Goal: Transaction & Acquisition: Purchase product/service

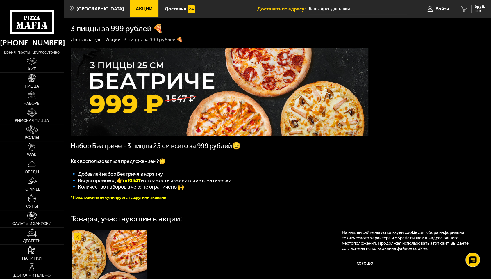
click at [36, 80] on link "Пицца" at bounding box center [32, 81] width 64 height 17
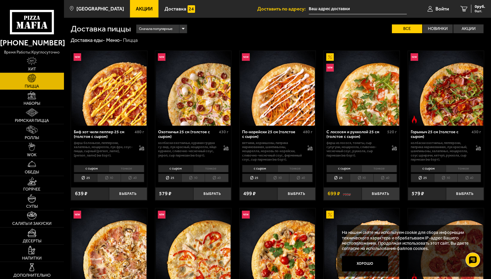
click at [109, 178] on li "30" at bounding box center [108, 178] width 23 height 8
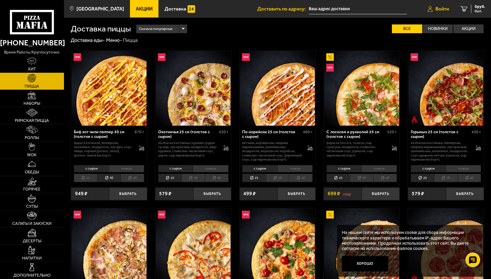
click at [445, 10] on span "Войти" at bounding box center [442, 8] width 13 height 5
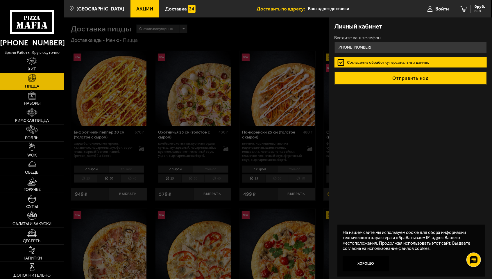
type input "[PHONE_NUMBER]"
click at [407, 79] on button "Отправить код" at bounding box center [411, 78] width 153 height 13
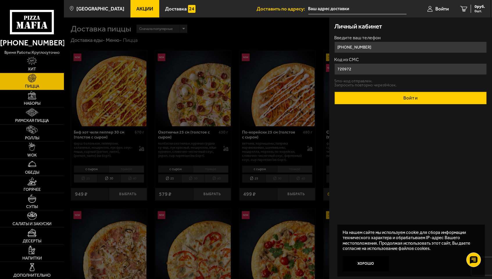
type input "720972"
click at [415, 94] on button "Войти" at bounding box center [411, 98] width 153 height 13
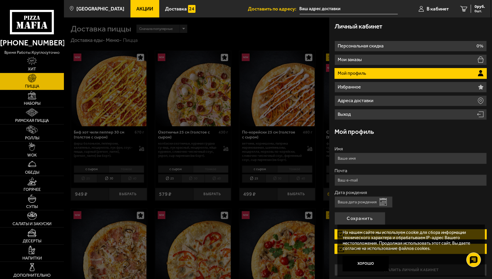
click at [411, 156] on input "Имя" at bounding box center [411, 158] width 153 height 11
type input "[PERSON_NAME]"
click at [387, 179] on input "Почта" at bounding box center [411, 180] width 153 height 11
type input "[EMAIL_ADDRESS][DOMAIN_NAME]"
click at [375, 214] on button "Сохранить" at bounding box center [360, 218] width 51 height 13
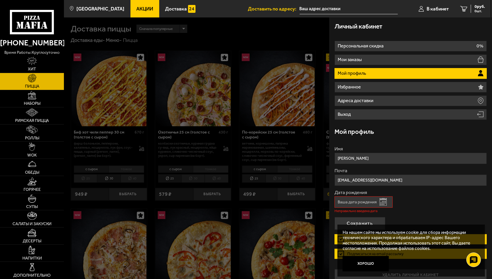
click at [384, 204] on button "Открыть календарь" at bounding box center [383, 202] width 7 height 8
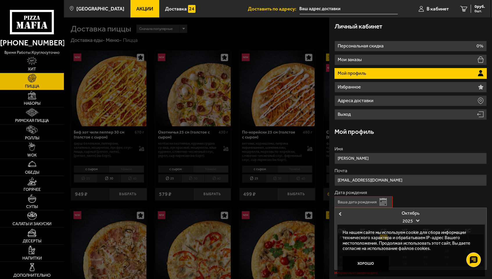
click at [361, 202] on input "Дата рождения" at bounding box center [364, 201] width 58 height 11
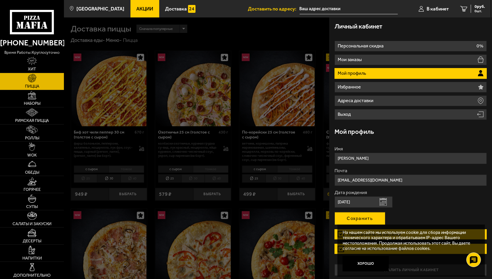
type input "24.04.1977"
click at [363, 217] on button "Сохранить" at bounding box center [360, 218] width 51 height 13
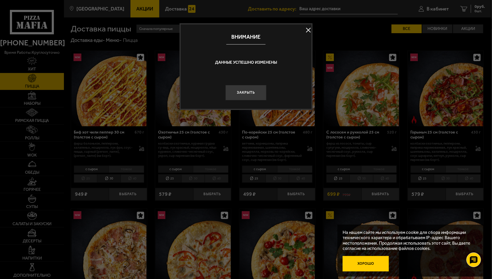
click at [366, 266] on button "Хорошо" at bounding box center [366, 263] width 46 height 15
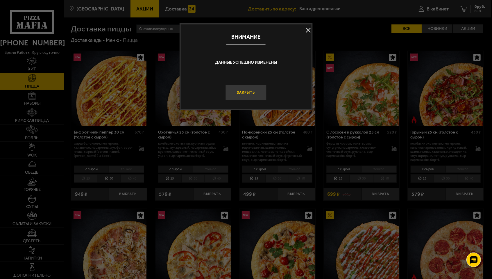
click at [260, 95] on button "Закрыть" at bounding box center [246, 92] width 41 height 15
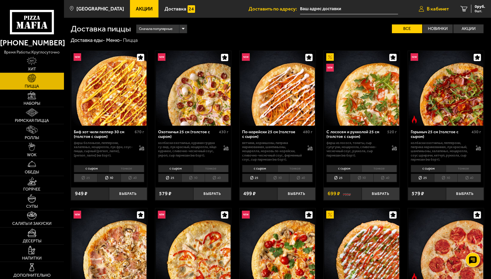
click at [441, 7] on span "В кабинет" at bounding box center [438, 8] width 22 height 5
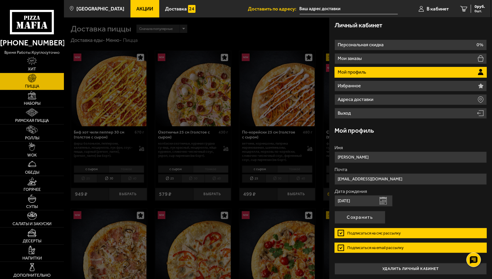
scroll to position [1, 0]
click at [341, 231] on label "Подписаться на смс рассылку" at bounding box center [411, 233] width 153 height 10
click at [0, 0] on input "Подписаться на смс рассылку" at bounding box center [0, 0] width 0 height 0
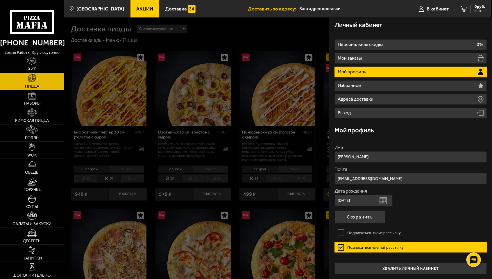
click at [341, 246] on label "Подписаться на email рассылку" at bounding box center [411, 247] width 153 height 10
click at [0, 0] on input "Подписаться на email рассылку" at bounding box center [0, 0] width 0 height 0
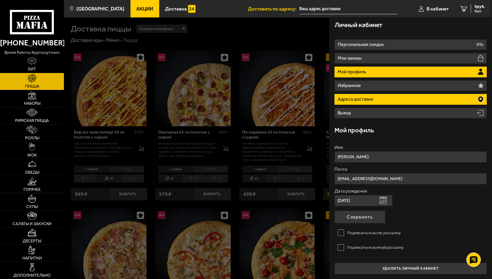
click at [409, 98] on li "Адреса доставки" at bounding box center [411, 99] width 153 height 11
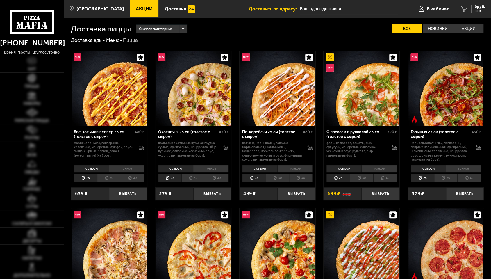
click at [467, 29] on label "Акции" at bounding box center [468, 28] width 30 height 9
click at [0, 0] on input "Акции" at bounding box center [0, 0] width 0 height 0
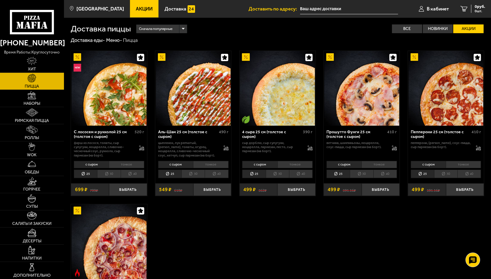
click at [278, 171] on li "30" at bounding box center [277, 174] width 23 height 8
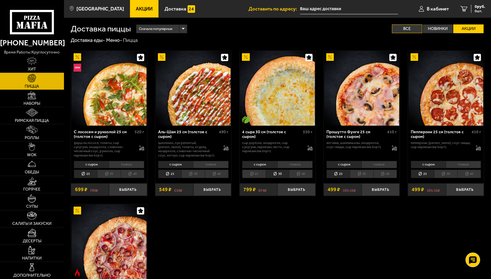
click at [408, 30] on label "Все" at bounding box center [407, 28] width 30 height 9
click at [0, 0] on input "Все" at bounding box center [0, 0] width 0 height 0
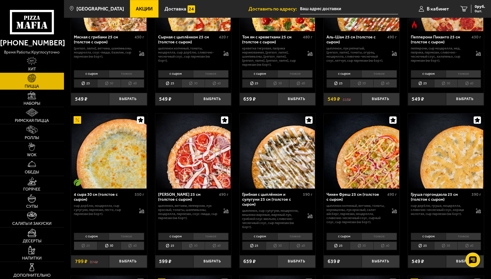
scroll to position [255, 0]
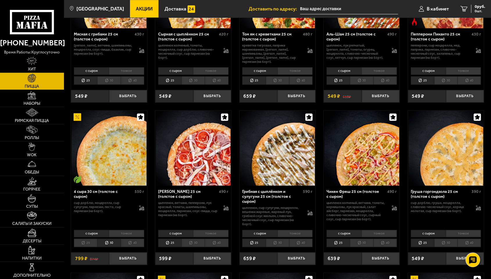
click at [89, 239] on li "25" at bounding box center [85, 243] width 23 height 8
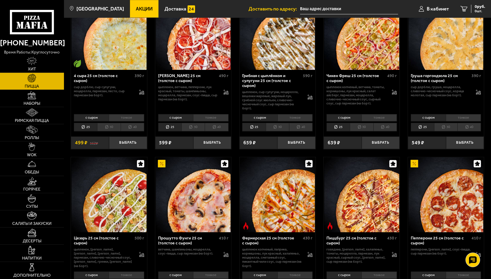
scroll to position [371, 0]
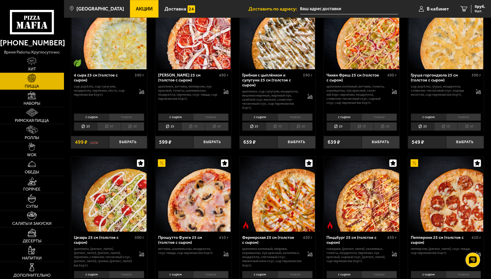
click at [127, 113] on li "тонкое" at bounding box center [126, 116] width 35 height 7
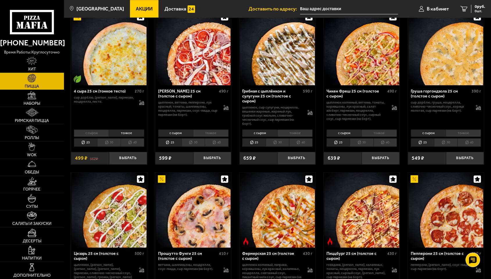
scroll to position [342, 0]
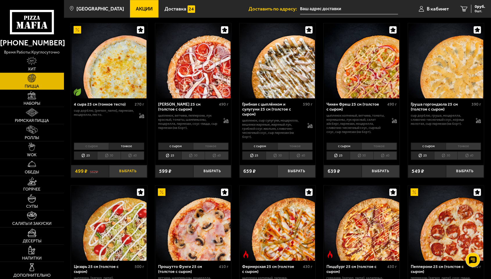
click at [127, 166] on button "Выбрать" at bounding box center [128, 171] width 38 height 13
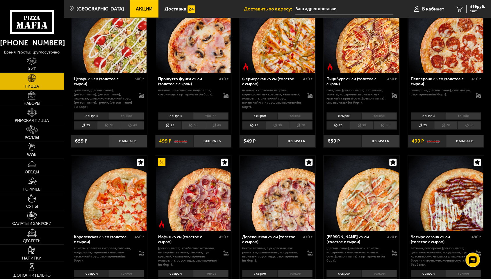
scroll to position [488, 0]
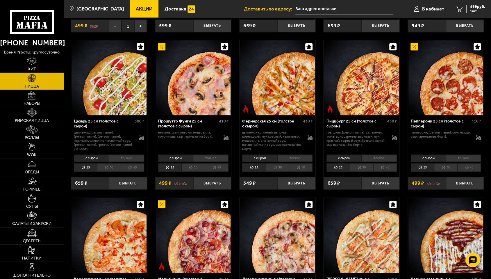
click at [378, 154] on li "тонкое" at bounding box center [379, 157] width 35 height 7
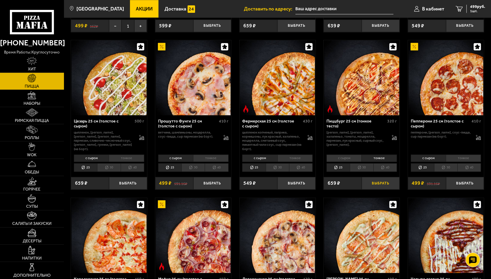
click at [375, 177] on button "Выбрать" at bounding box center [381, 183] width 38 height 13
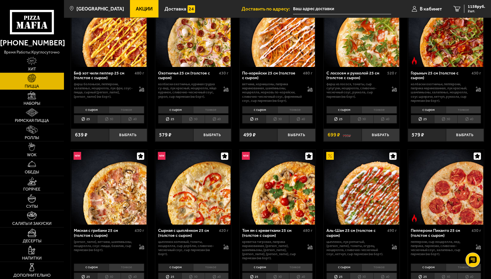
scroll to position [22, 0]
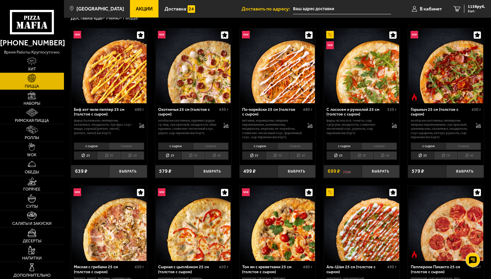
click at [466, 146] on li "тонкое" at bounding box center [463, 146] width 35 height 7
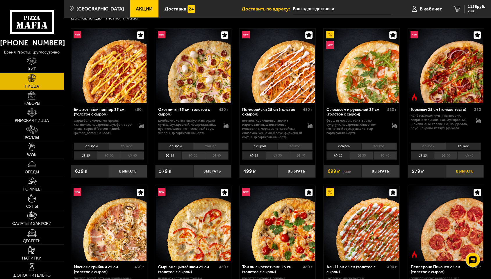
click at [472, 170] on button "Выбрать" at bounding box center [465, 171] width 38 height 13
click at [468, 11] on span "3 шт." at bounding box center [476, 10] width 17 height 3
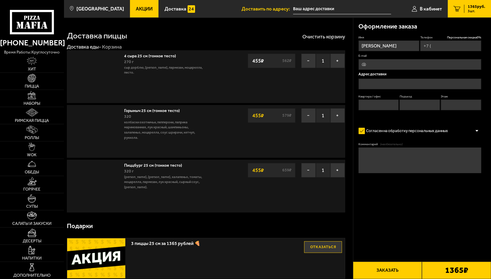
type input "[PHONE_NUMBER]"
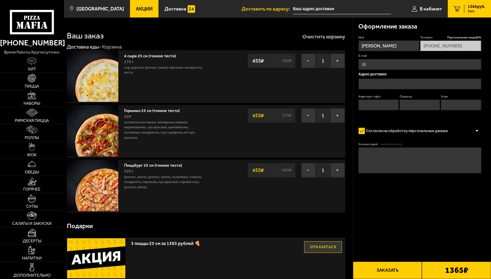
click at [389, 65] on input "E-mail" at bounding box center [420, 64] width 123 height 11
type input "[EMAIL_ADDRESS][DOMAIN_NAME]"
click at [410, 83] on input "text" at bounding box center [420, 84] width 123 height 11
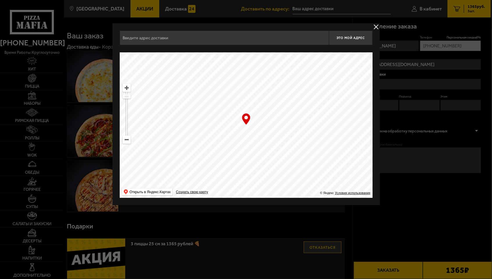
click at [308, 38] on input "text" at bounding box center [224, 38] width 209 height 15
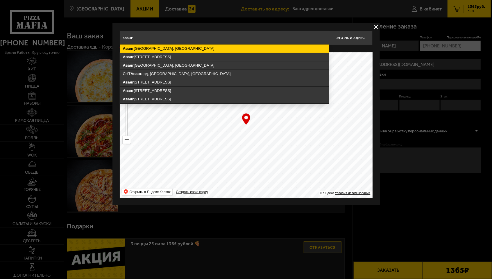
click at [204, 48] on ymaps "[GEOGRAPHIC_DATA], [GEOGRAPHIC_DATA]" at bounding box center [224, 49] width 209 height 8
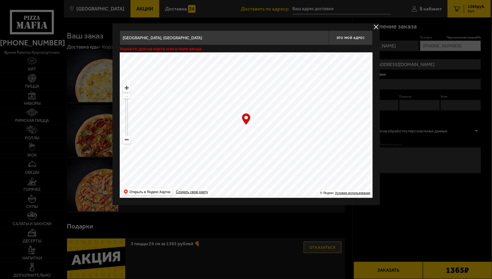
click at [206, 35] on input "[GEOGRAPHIC_DATA], [GEOGRAPHIC_DATA]" at bounding box center [224, 38] width 209 height 15
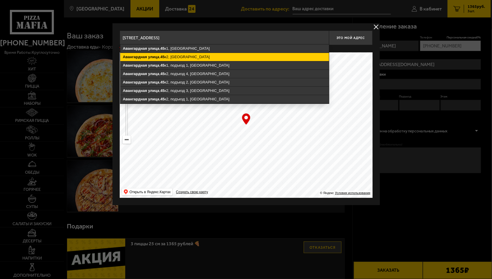
click at [208, 55] on ymaps "[STREET_ADDRESS]" at bounding box center [224, 57] width 209 height 8
type input "[STREET_ADDRESS]"
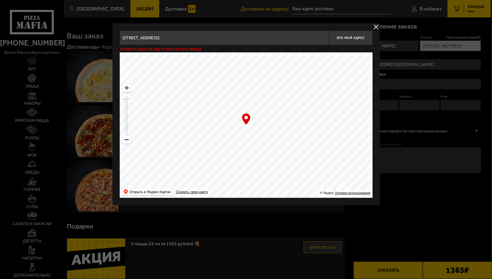
type input "[STREET_ADDRESS]"
click at [220, 38] on input "[STREET_ADDRESS]" at bounding box center [224, 38] width 209 height 15
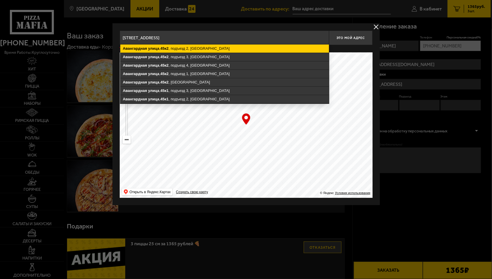
click at [210, 48] on ymaps "[STREET_ADDRESS]" at bounding box center [224, 49] width 209 height 8
type input "[STREET_ADDRESS]"
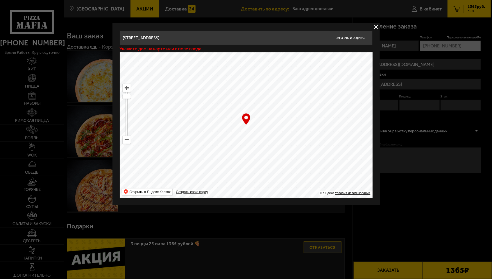
type input "[STREET_ADDRESS]"
click at [244, 36] on input "[STREET_ADDRESS]" at bounding box center [224, 38] width 209 height 15
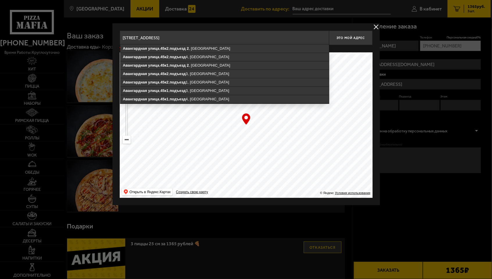
drag, startPoint x: 223, startPoint y: 38, endPoint x: 251, endPoint y: 38, distance: 28.5
click at [251, 38] on input "[STREET_ADDRESS]" at bounding box center [224, 38] width 209 height 15
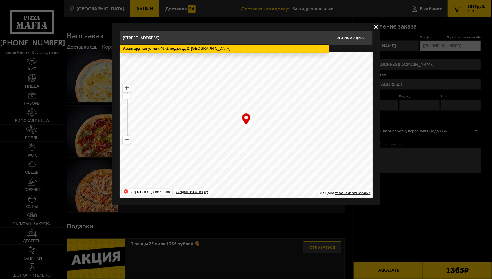
type input "[STREET_ADDRESS]"
click at [204, 46] on ymaps "[STREET_ADDRESS]" at bounding box center [224, 49] width 209 height 8
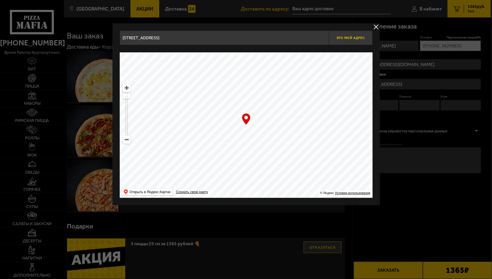
click at [354, 36] on span "Это мой адрес" at bounding box center [351, 38] width 28 height 4
type input "[STREET_ADDRESS]"
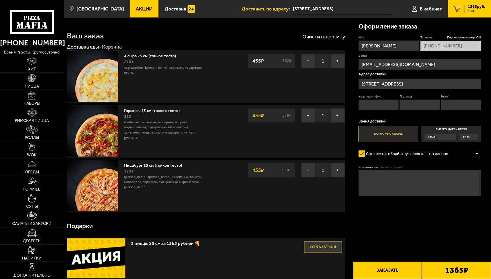
click at [382, 102] on input "Квартира / офис" at bounding box center [379, 104] width 40 height 11
type input "25"
click at [421, 105] on input "Подъезд" at bounding box center [420, 104] width 40 height 11
type input "2"
click at [468, 103] on input "Этаж" at bounding box center [461, 104] width 40 height 11
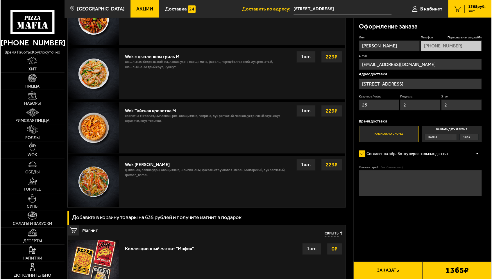
scroll to position [442, 0]
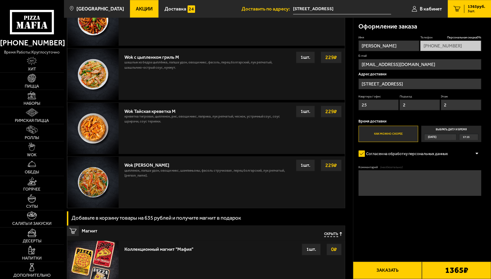
type input "2"
click at [402, 268] on button "Заказать" at bounding box center [387, 269] width 69 height 17
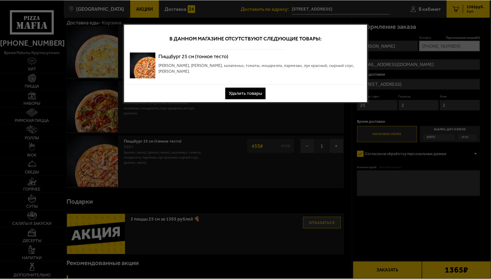
scroll to position [0, 0]
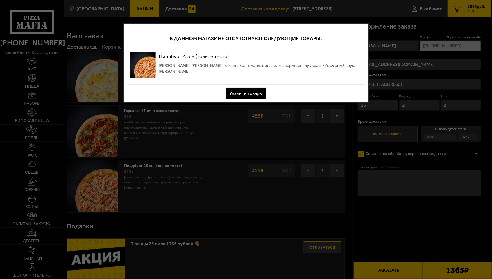
click at [253, 93] on button "Удалить товары" at bounding box center [246, 94] width 40 height 12
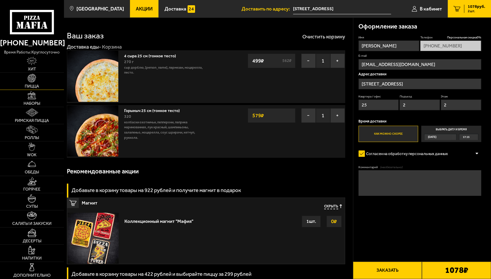
click at [31, 80] on img at bounding box center [32, 78] width 8 height 8
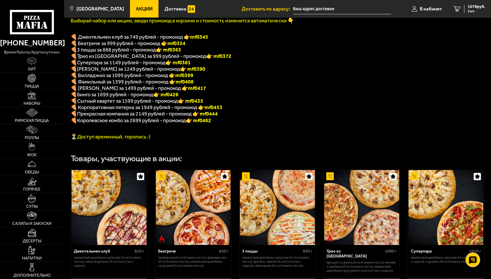
scroll to position [132, 0]
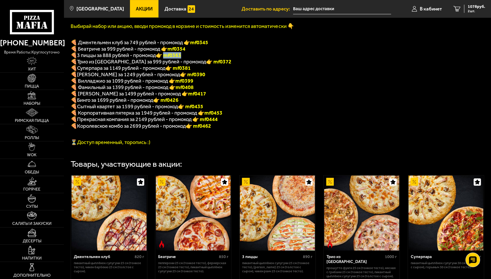
drag, startPoint x: 187, startPoint y: 58, endPoint x: 169, endPoint y: 58, distance: 18.6
click at [169, 58] on p "🍕 3 пиццы за 888 рублей - промокод 👉 mf0363" at bounding box center [220, 55] width 298 height 6
copy font "f0363"
click at [35, 77] on img at bounding box center [32, 78] width 8 height 8
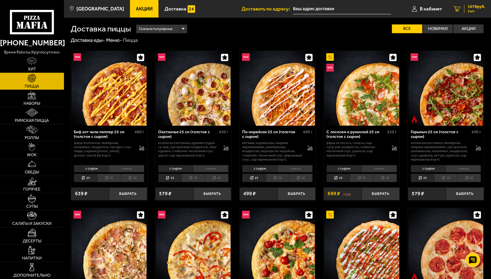
click at [455, 7] on icon "2" at bounding box center [457, 9] width 7 height 6
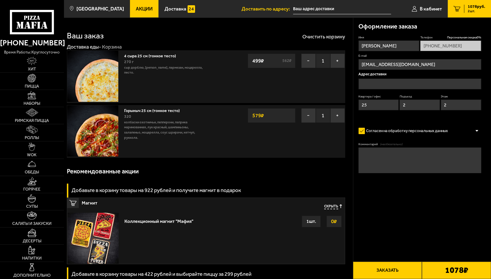
type input "[STREET_ADDRESS]"
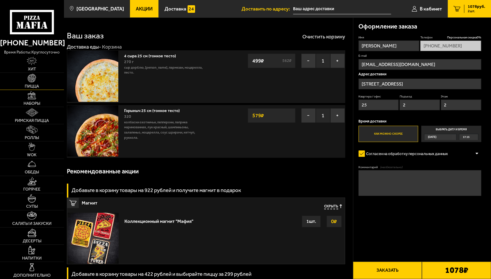
click at [29, 80] on img at bounding box center [32, 78] width 8 height 8
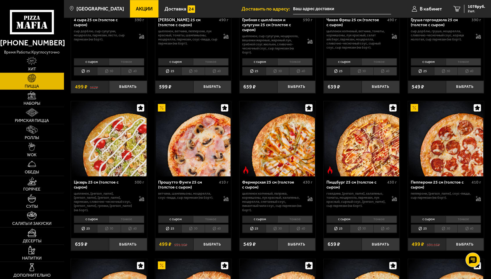
scroll to position [465, 0]
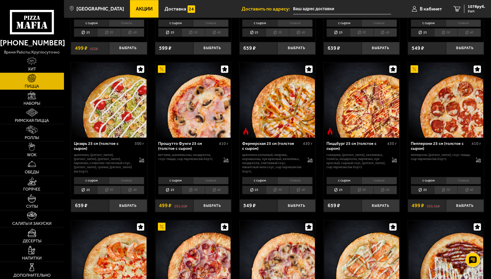
click at [213, 177] on li "тонкое" at bounding box center [210, 180] width 35 height 7
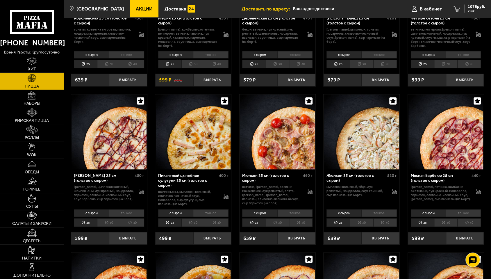
scroll to position [756, 0]
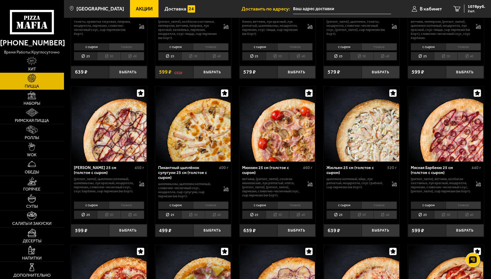
click at [125, 202] on li "тонкое" at bounding box center [126, 205] width 35 height 7
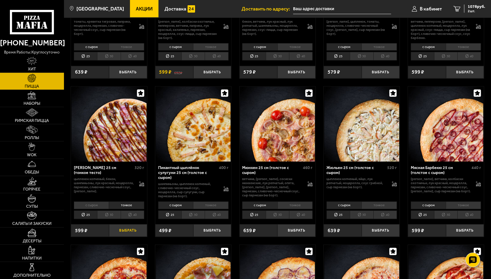
click at [130, 224] on button "Выбрать" at bounding box center [128, 230] width 38 height 13
click at [465, 11] on div "1365 руб. 3 шт." at bounding box center [474, 9] width 21 height 8
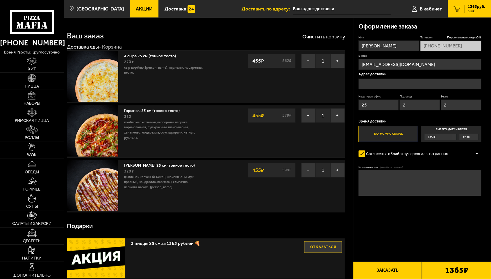
type input "[STREET_ADDRESS]"
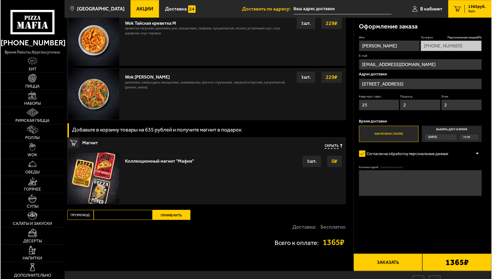
scroll to position [559, 0]
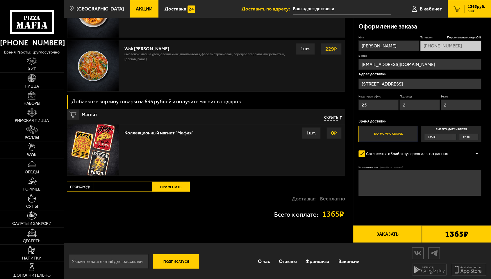
paste input "mf0363"
type input "mf0363"
click at [170, 187] on button "Применить" at bounding box center [171, 186] width 38 height 10
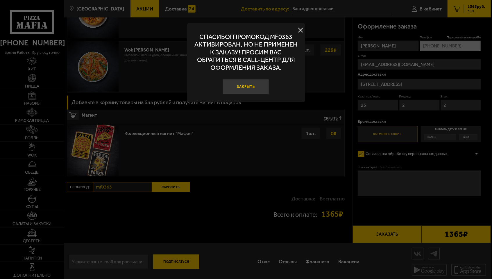
click at [241, 89] on button "Закрыть" at bounding box center [246, 86] width 46 height 15
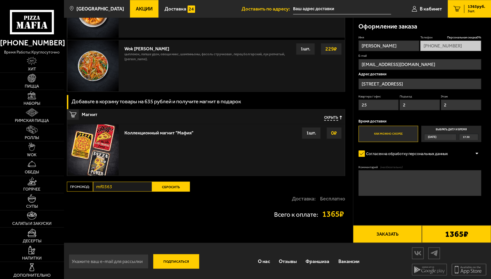
click at [396, 231] on button "Заказать" at bounding box center [387, 233] width 69 height 17
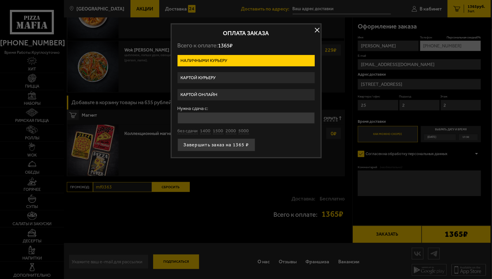
click at [211, 76] on label "Картой курьеру" at bounding box center [246, 77] width 137 height 11
click at [0, 0] on input "Картой курьеру" at bounding box center [0, 0] width 0 height 0
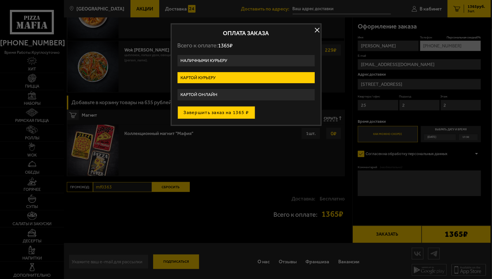
click at [208, 113] on button "Завершить заказ на 1365 ₽" at bounding box center [217, 112] width 78 height 13
